Goal: Task Accomplishment & Management: Complete application form

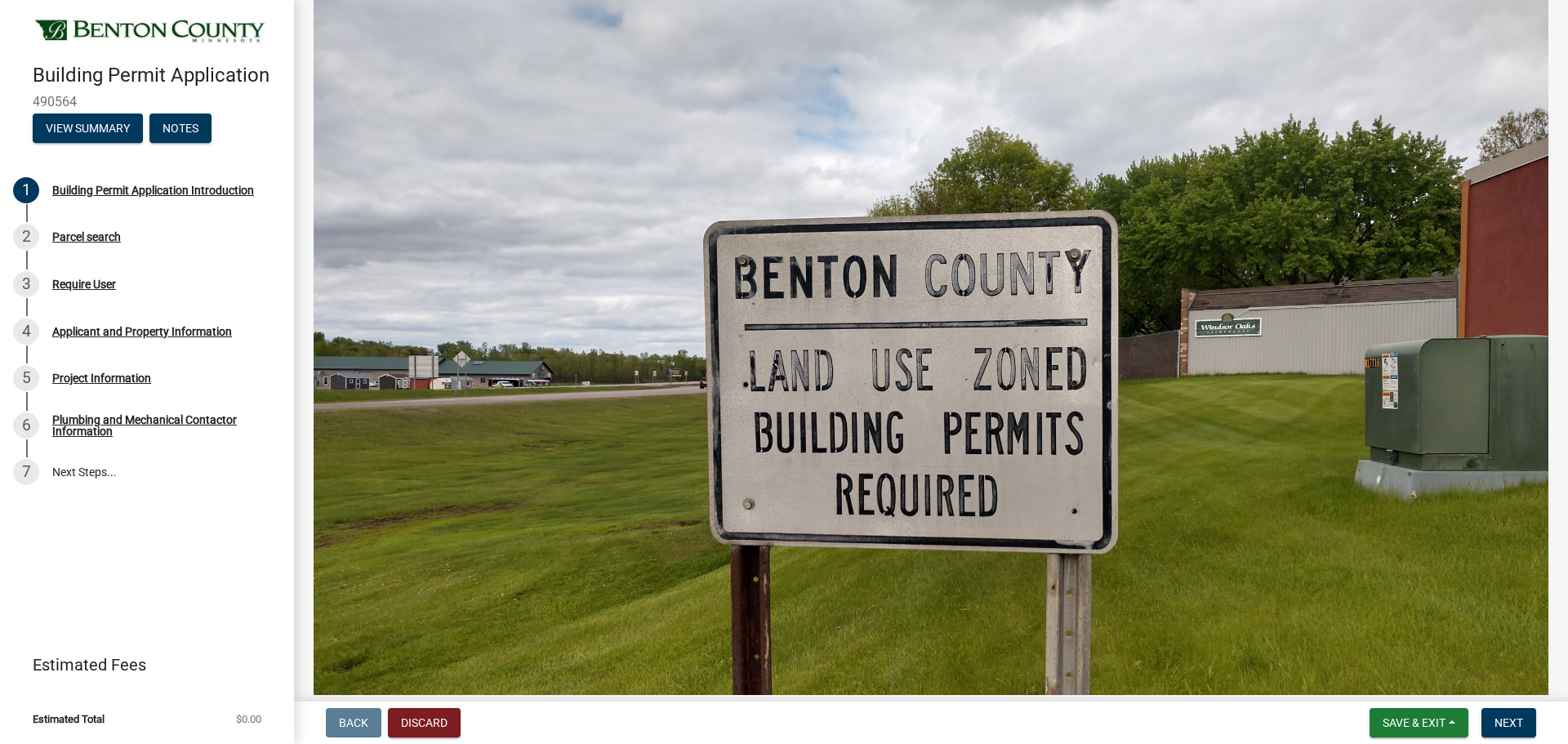
scroll to position [735, 0]
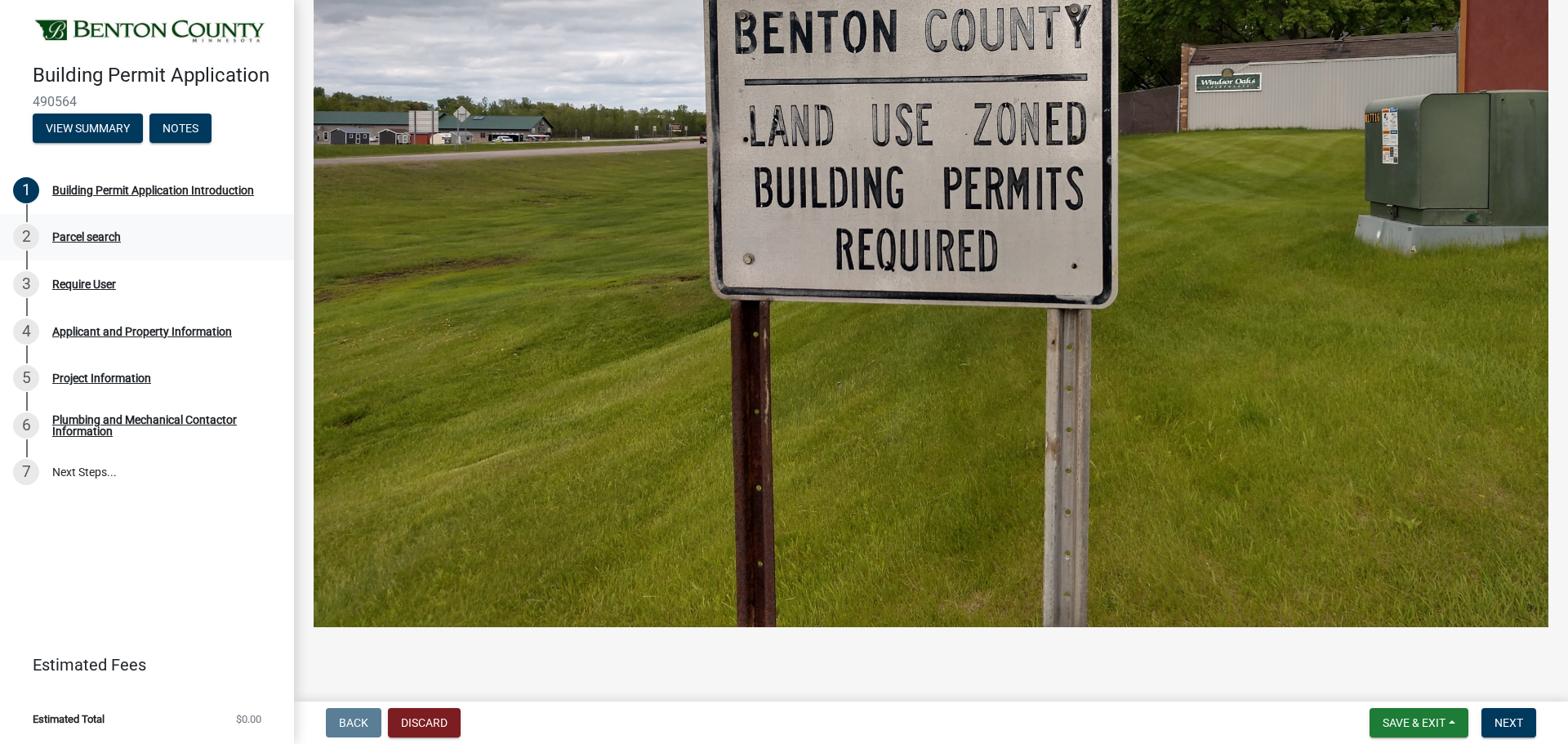
click at [84, 247] on div "2 Parcel search" at bounding box center [140, 236] width 254 height 26
click at [82, 231] on div "Parcel search" at bounding box center [87, 236] width 69 height 12
click at [90, 122] on button "View Summary" at bounding box center [88, 128] width 110 height 30
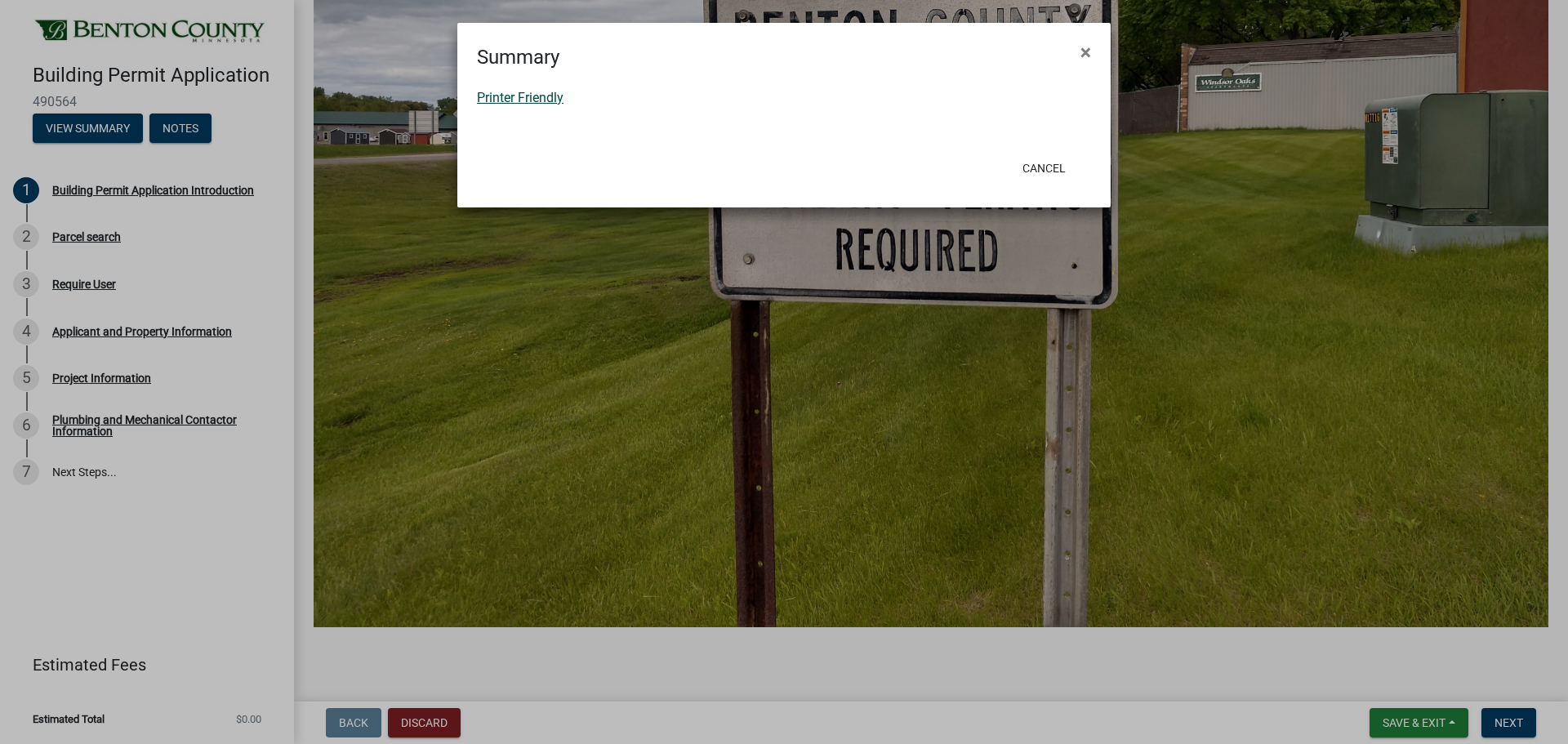
click at [538, 96] on link "Printer Friendly" at bounding box center [521, 97] width 87 height 15
click at [204, 280] on ngb-modal-window "Summary × Printer Friendly Cancel" at bounding box center [784, 372] width 1568 height 744
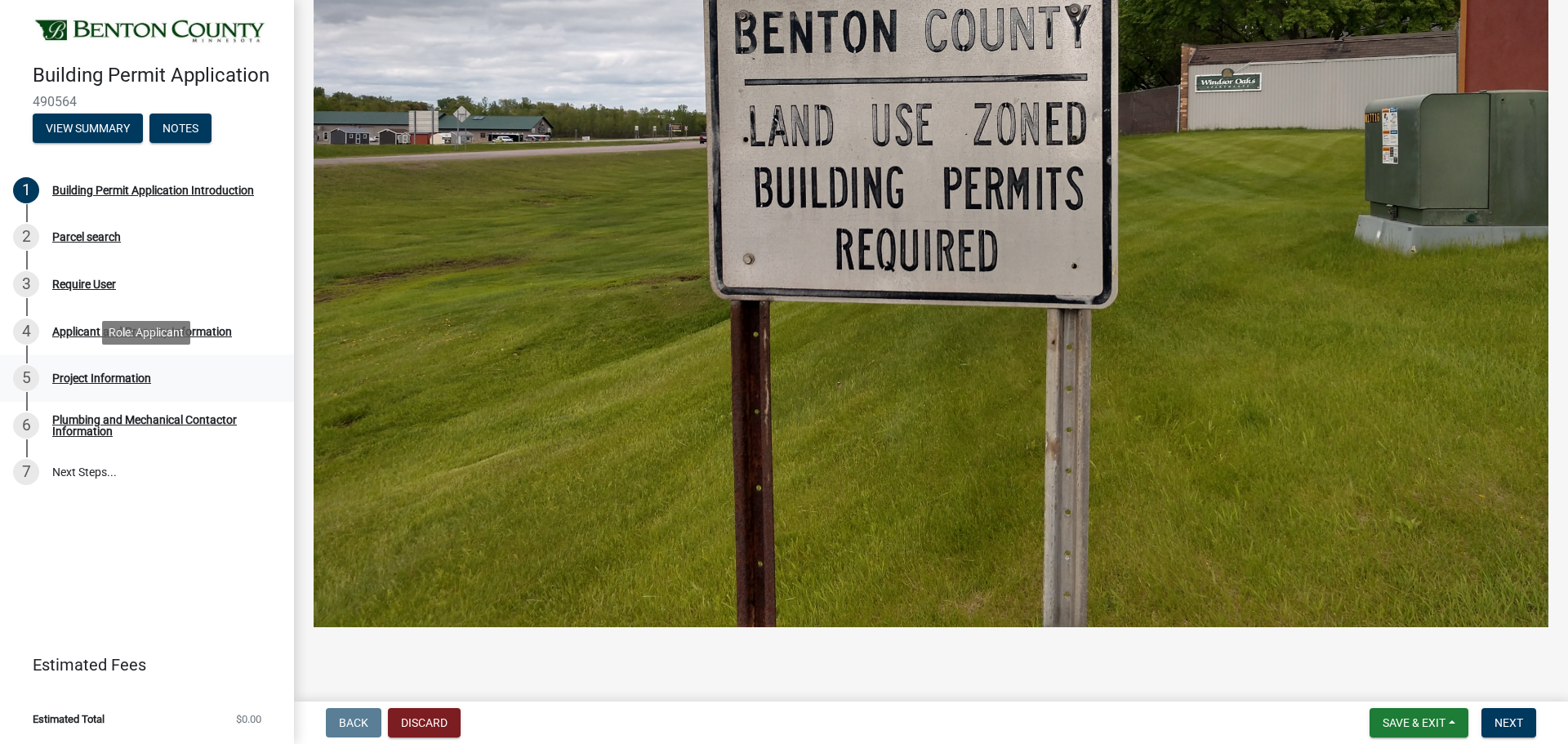
click at [98, 381] on div "Project Information" at bounding box center [102, 378] width 99 height 12
click at [97, 473] on link "7 Next Steps..." at bounding box center [147, 473] width 294 height 48
click at [1525, 727] on button "Next" at bounding box center [1508, 722] width 55 height 30
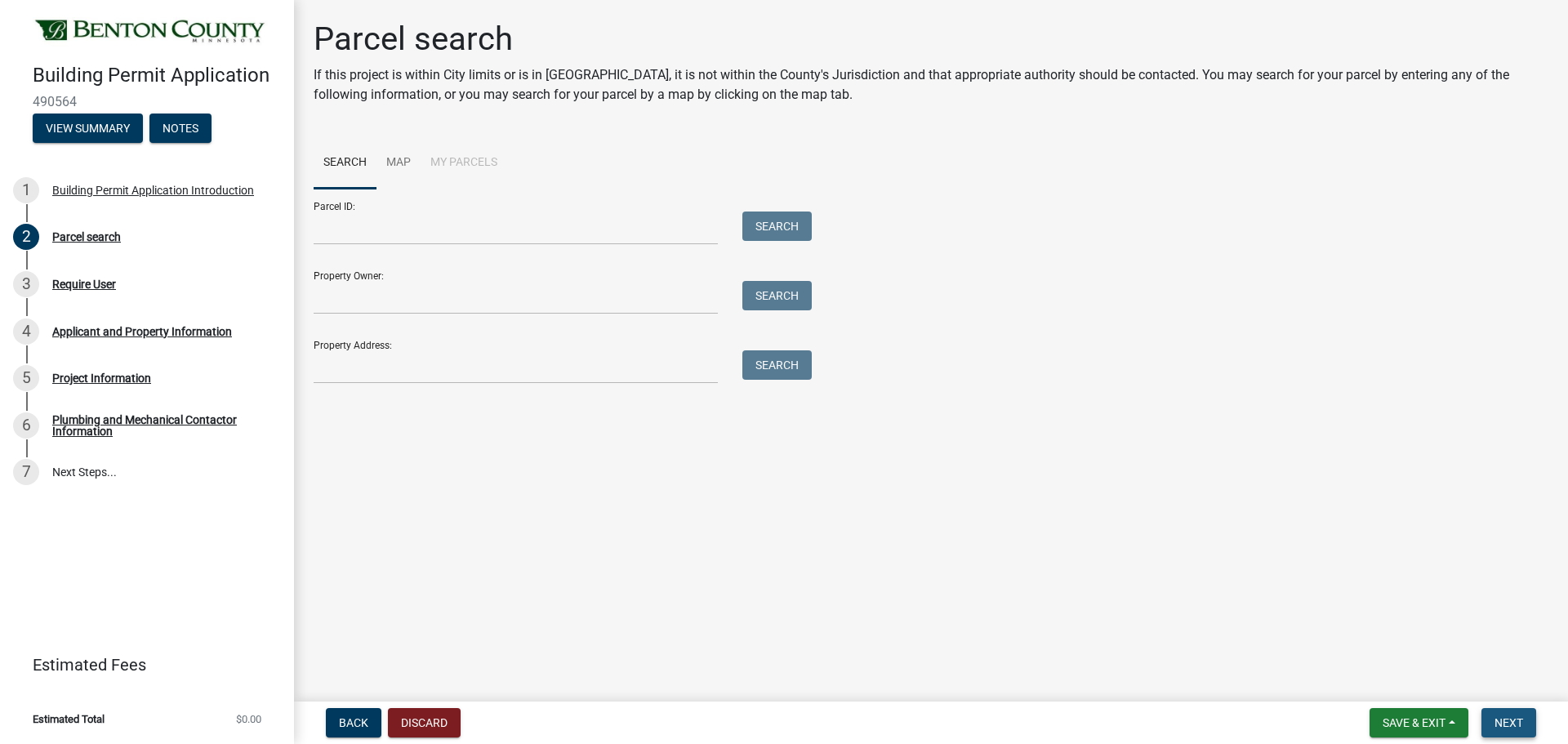
click at [1525, 727] on button "Next" at bounding box center [1508, 722] width 55 height 30
click at [782, 536] on main "Parcel search If this project is within City limits or is in Watab Township, it…" at bounding box center [931, 347] width 1274 height 695
